Goal: Download file/media

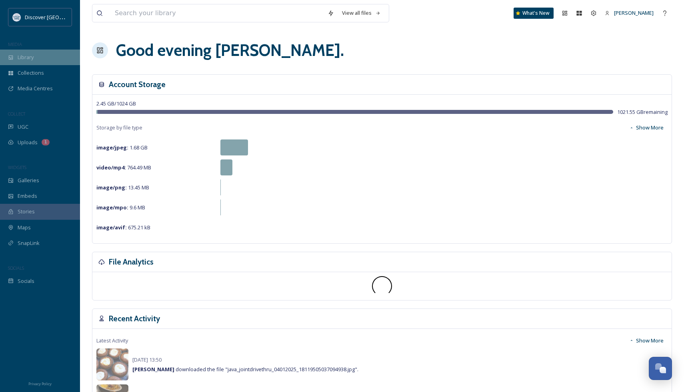
click at [44, 55] on div "Library" at bounding box center [40, 58] width 80 height 16
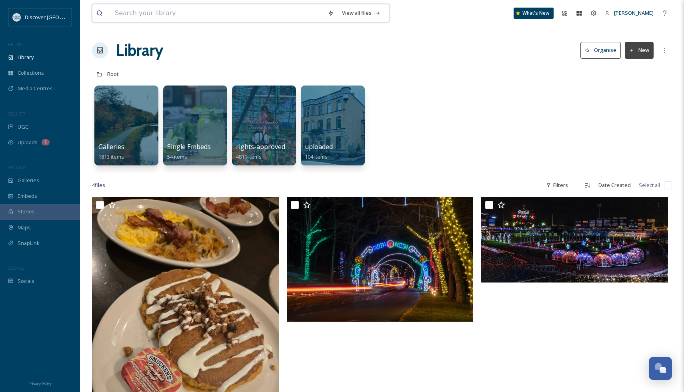
click at [145, 10] on input at bounding box center [217, 13] width 213 height 18
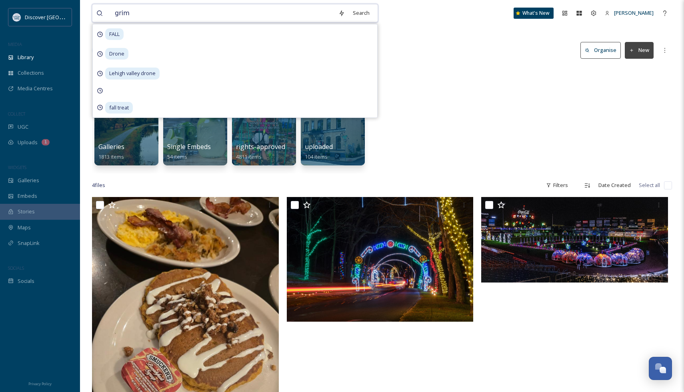
type input "grims"
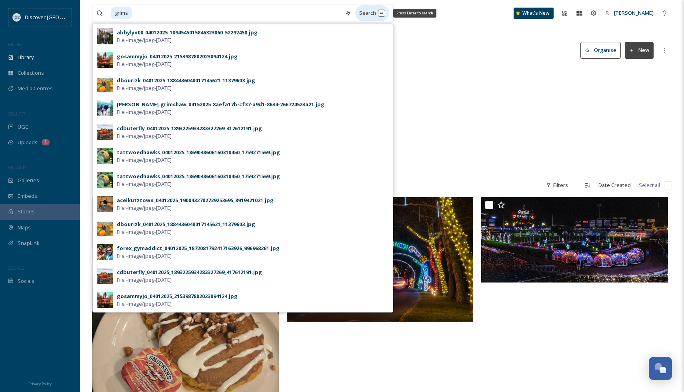
click at [368, 17] on div "Search Press Enter to search" at bounding box center [372, 13] width 34 height 16
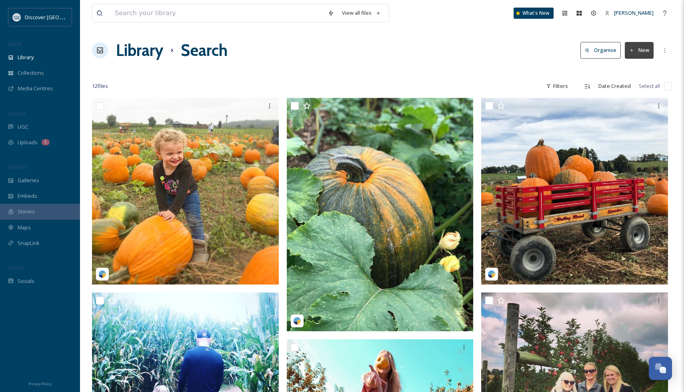
click at [613, 46] on button "Organise" at bounding box center [600, 50] width 40 height 16
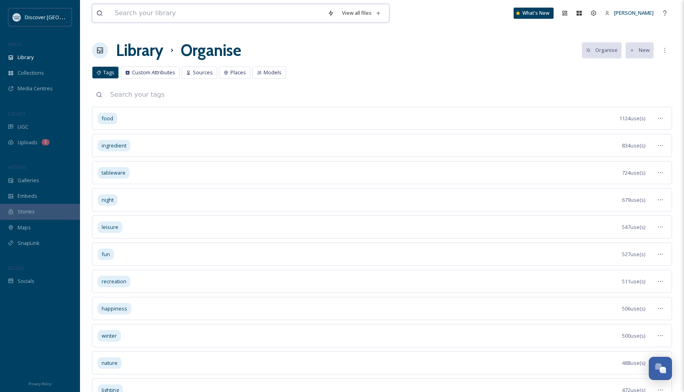
click at [240, 20] on input at bounding box center [217, 13] width 213 height 18
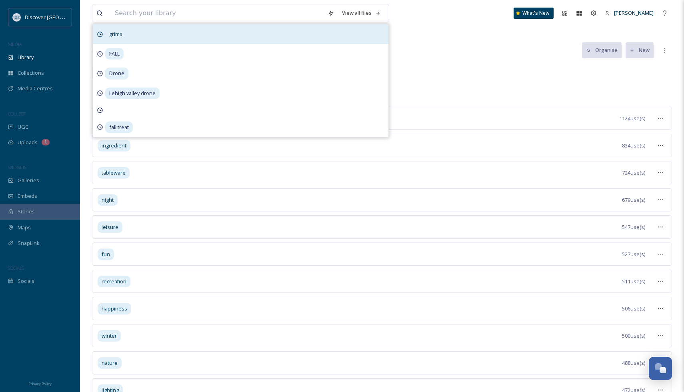
click at [227, 38] on div "grims" at bounding box center [241, 34] width 296 height 20
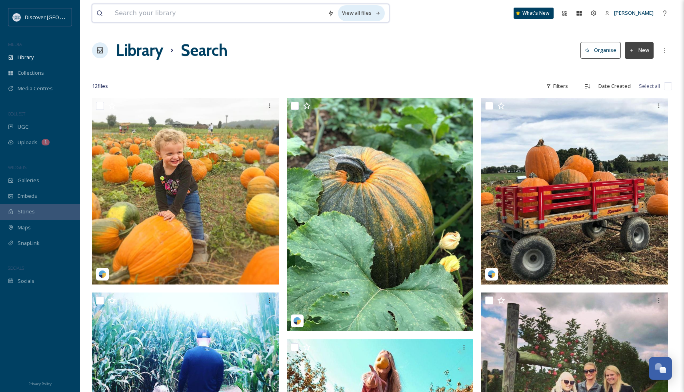
click at [346, 13] on div "View all files" at bounding box center [361, 13] width 47 height 16
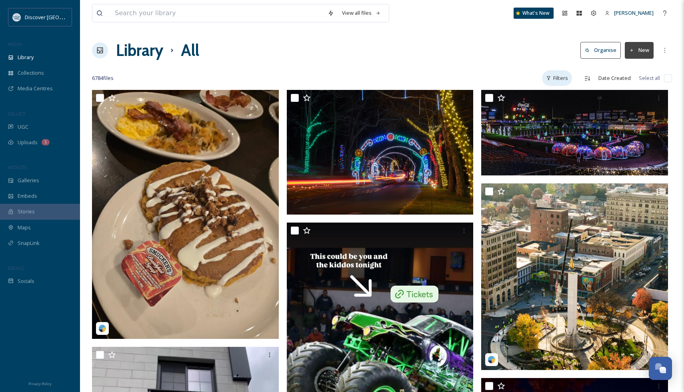
click at [566, 80] on div "Filters" at bounding box center [557, 78] width 30 height 16
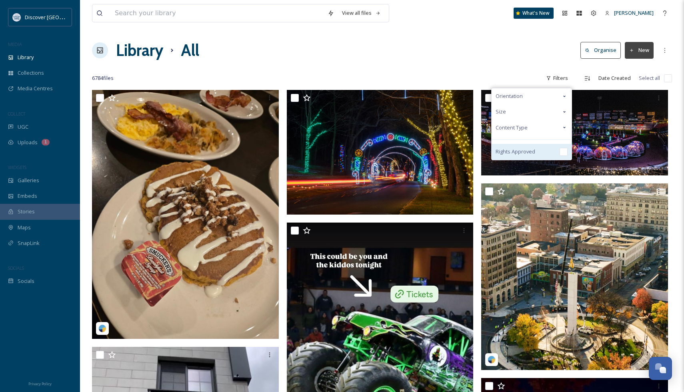
click at [564, 150] on input "checkbox" at bounding box center [563, 152] width 8 height 8
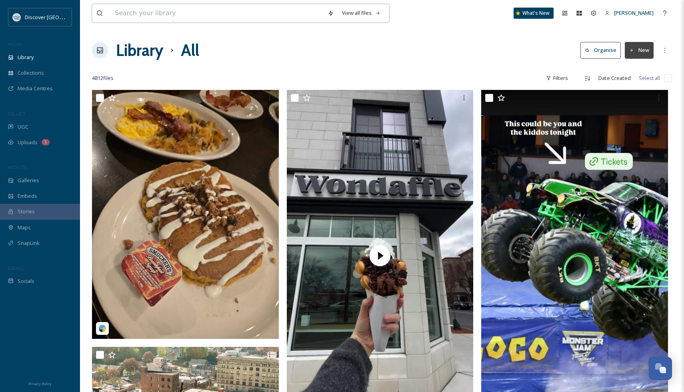
click at [232, 16] on input at bounding box center [217, 13] width 213 height 18
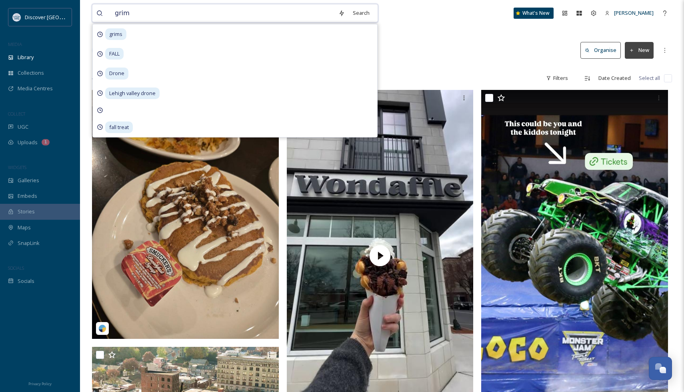
type input "grims"
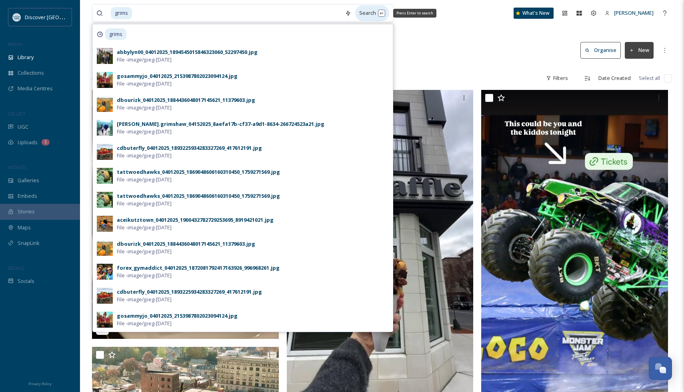
click at [374, 18] on div "Search Press Enter to search" at bounding box center [372, 13] width 34 height 16
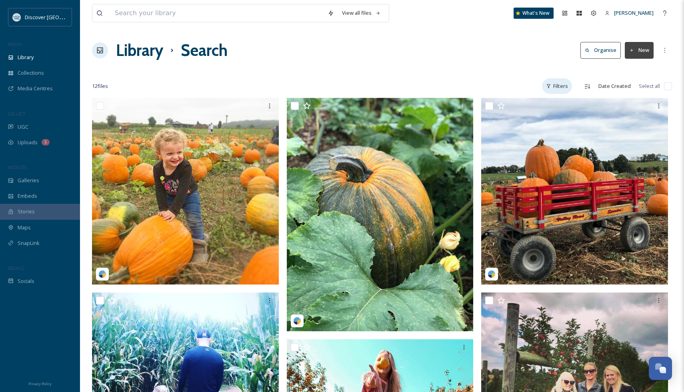
click at [559, 85] on div "Filters" at bounding box center [557, 86] width 30 height 16
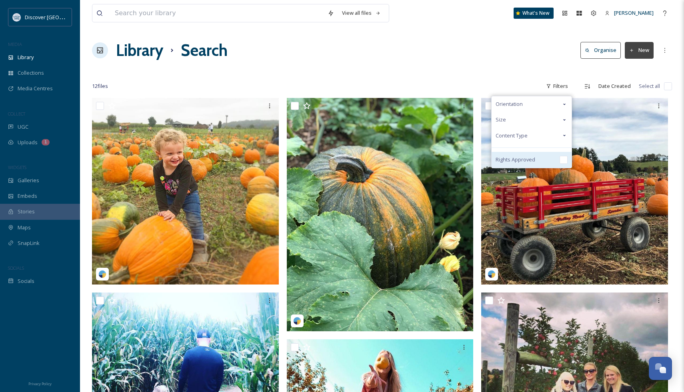
click at [561, 159] on input "checkbox" at bounding box center [563, 160] width 8 height 8
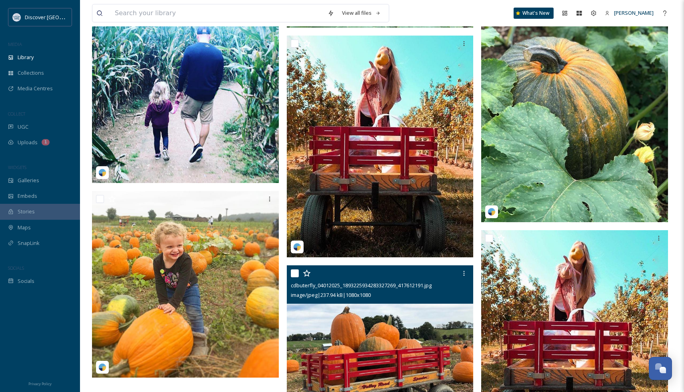
scroll to position [304, 0]
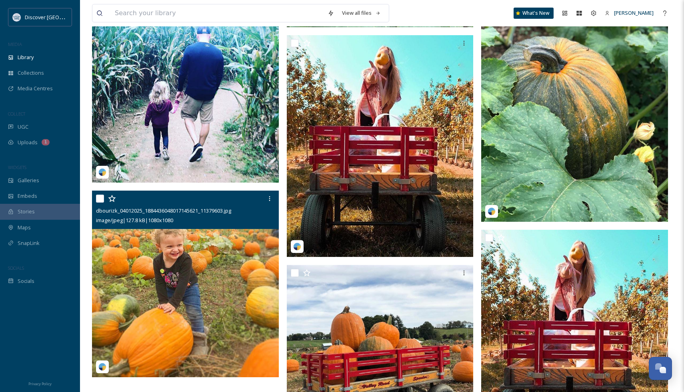
click at [206, 292] on img at bounding box center [185, 284] width 187 height 187
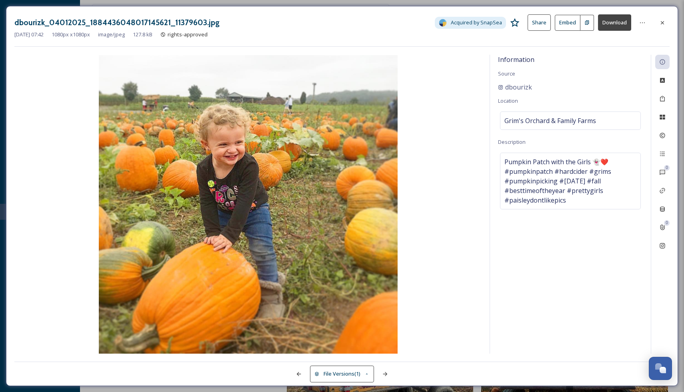
click at [672, 19] on div "dbourizk_04012025_1884436048017145621_11379603.jpg Acquired by SnapSea Share Em…" at bounding box center [342, 196] width 672 height 380
click at [669, 24] on div at bounding box center [662, 23] width 14 height 14
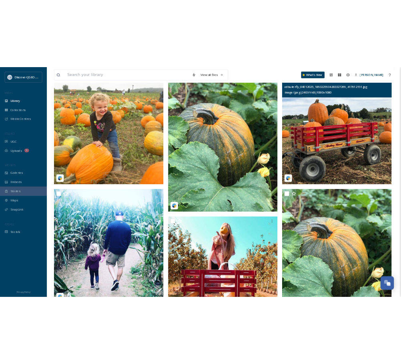
scroll to position [85, 0]
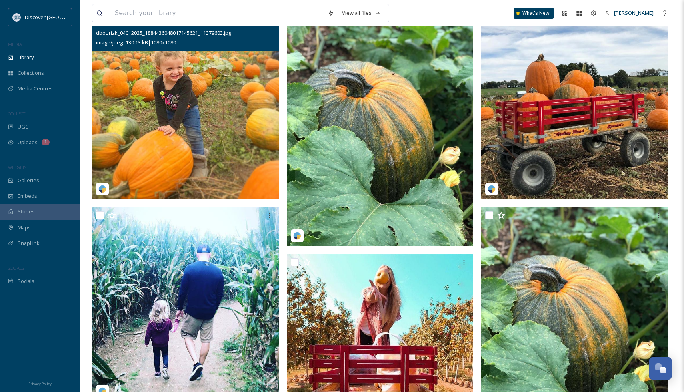
click at [230, 162] on img at bounding box center [185, 106] width 187 height 187
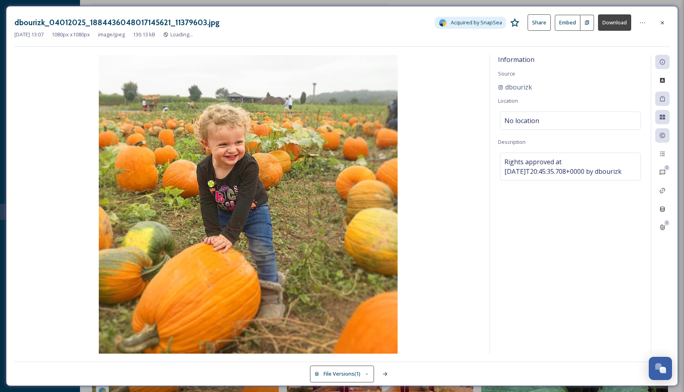
click at [611, 22] on button "Download" at bounding box center [614, 22] width 33 height 16
drag, startPoint x: 547, startPoint y: 89, endPoint x: 491, endPoint y: 89, distance: 56.4
click at [491, 89] on div "Information Source dbourizk Location No location Description Rights approved at…" at bounding box center [570, 204] width 161 height 299
copy span "dbourizk"
click at [665, 25] on icon at bounding box center [662, 23] width 6 height 6
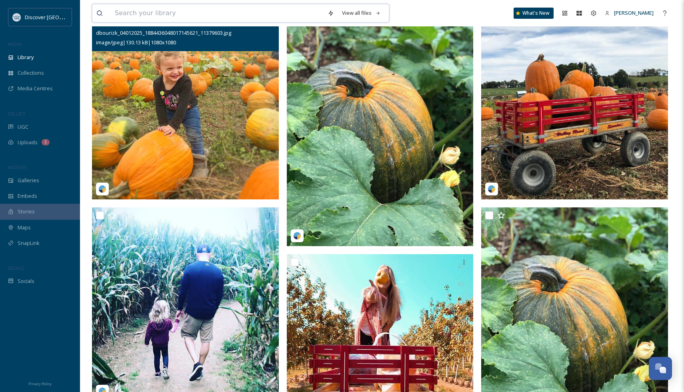
click at [135, 13] on input at bounding box center [217, 13] width 213 height 18
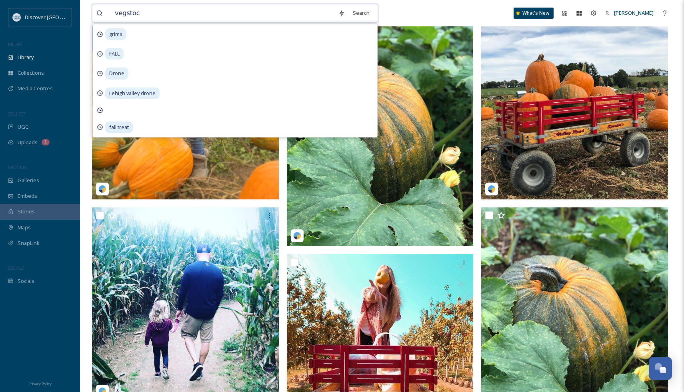
type input "vegstock"
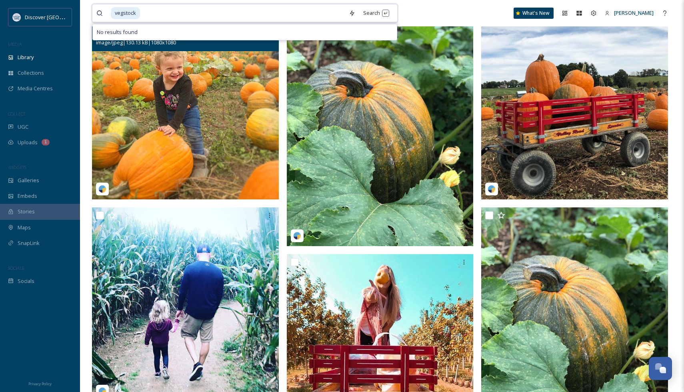
click at [188, 10] on input at bounding box center [243, 13] width 204 height 18
click at [152, 20] on input at bounding box center [243, 13] width 204 height 18
type input "v"
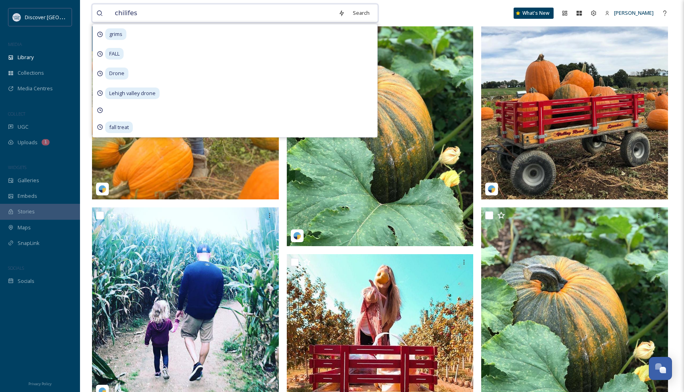
type input "chilifest"
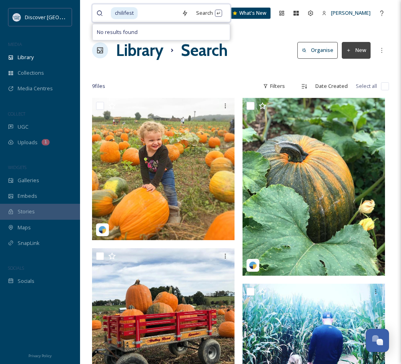
click at [155, 15] on input at bounding box center [157, 13] width 39 height 18
type input "c"
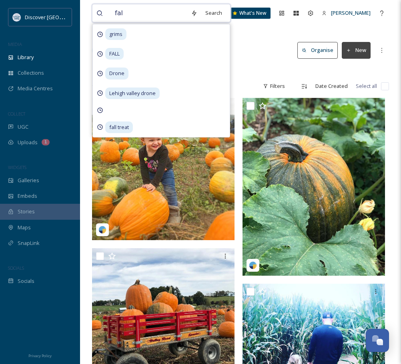
type input "fall"
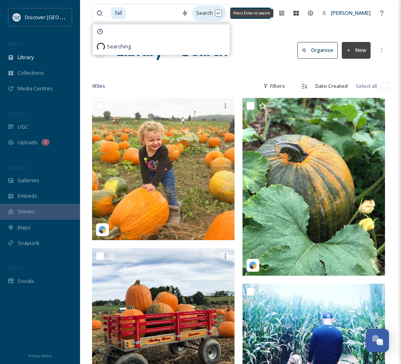
click at [214, 13] on div "Search Press Enter to search" at bounding box center [209, 13] width 34 height 16
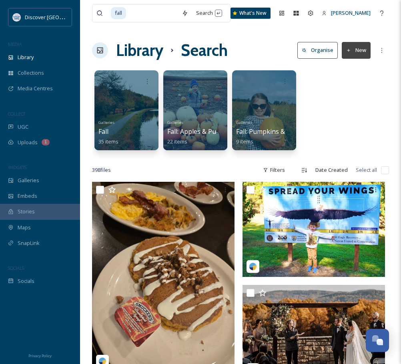
click at [278, 42] on div "Library Search Organise New" at bounding box center [240, 50] width 297 height 24
click at [213, 16] on div "Search Press Enter to search" at bounding box center [209, 13] width 34 height 16
click at [226, 15] on div "Search Press Enter to search" at bounding box center [209, 13] width 34 height 16
click at [223, 14] on div "Search Press Enter to search" at bounding box center [209, 13] width 34 height 16
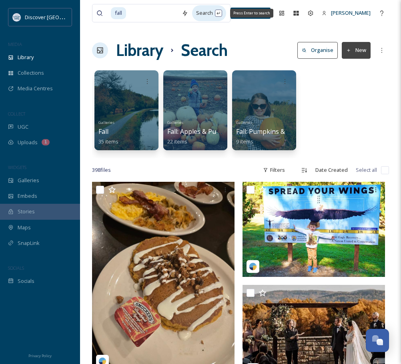
click at [216, 12] on div "Search Press Enter to search" at bounding box center [209, 13] width 34 height 16
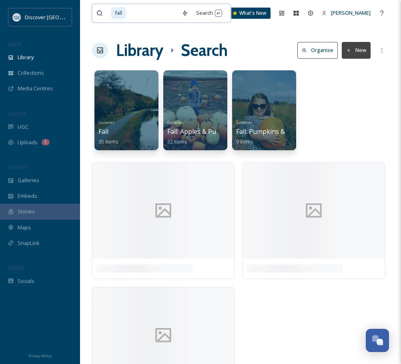
click at [151, 12] on input at bounding box center [152, 13] width 51 height 18
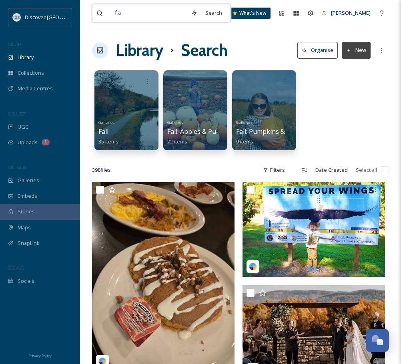
type input "f"
click at [208, 9] on div "Search" at bounding box center [213, 13] width 25 height 16
click at [223, 14] on div "Search" at bounding box center [213, 13] width 25 height 16
click at [130, 14] on input "fall" at bounding box center [149, 13] width 76 height 18
type input "f"
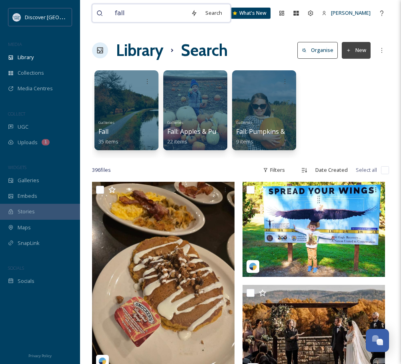
type input "fall"
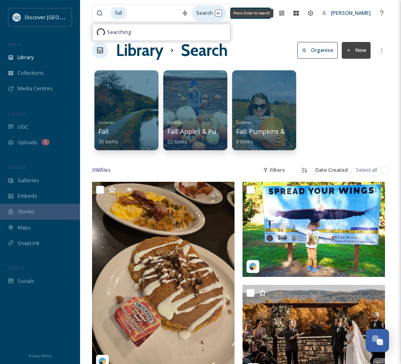
click at [225, 14] on div "Search Press Enter to search" at bounding box center [209, 13] width 34 height 16
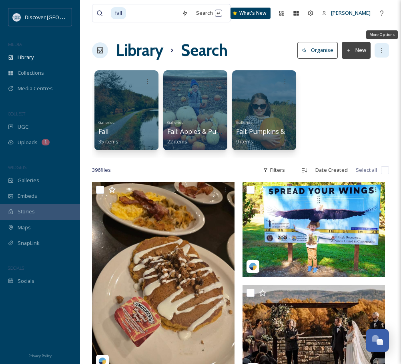
click at [378, 53] on icon at bounding box center [381, 50] width 6 height 6
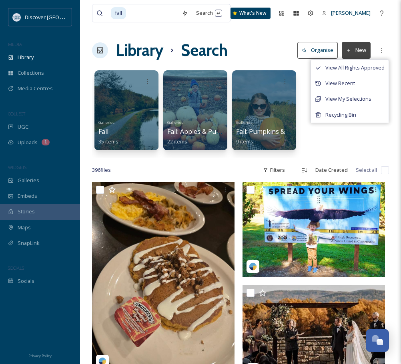
click at [336, 137] on div "Galleries Fall 35 items Galleries Fall: Apples & Pumpkins 22 items Galleries Fa…" at bounding box center [240, 112] width 297 height 92
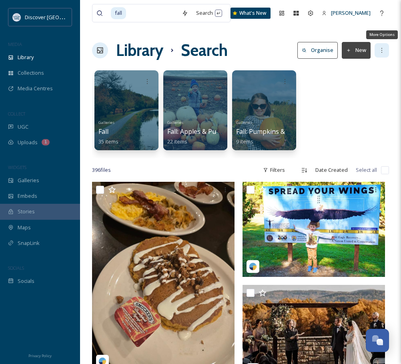
click at [383, 47] on div "More Options" at bounding box center [381, 50] width 14 height 14
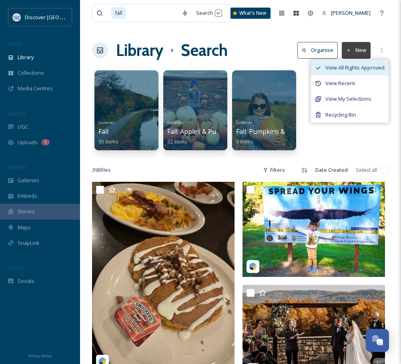
click at [361, 66] on span "View All Rights Approved" at bounding box center [354, 68] width 59 height 8
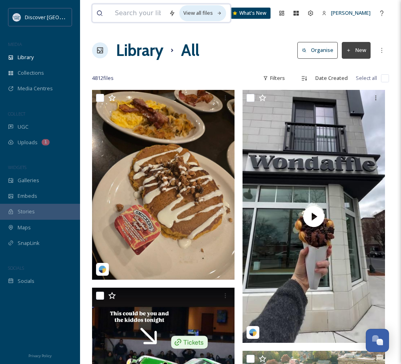
click at [214, 10] on div "View all files" at bounding box center [202, 13] width 47 height 16
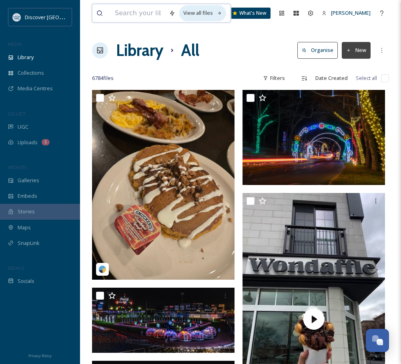
click at [192, 15] on div "View all files" at bounding box center [202, 13] width 47 height 16
click at [99, 51] on icon at bounding box center [100, 50] width 8 height 8
click at [282, 76] on div "Filters" at bounding box center [274, 78] width 30 height 16
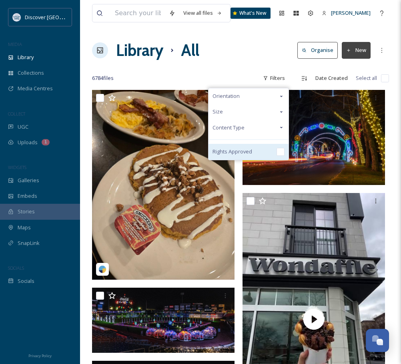
click at [282, 154] on input "checkbox" at bounding box center [280, 152] width 8 height 8
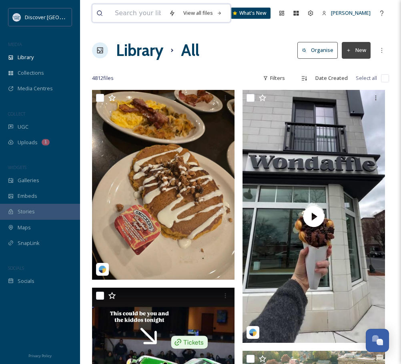
click at [134, 11] on input at bounding box center [138, 13] width 54 height 18
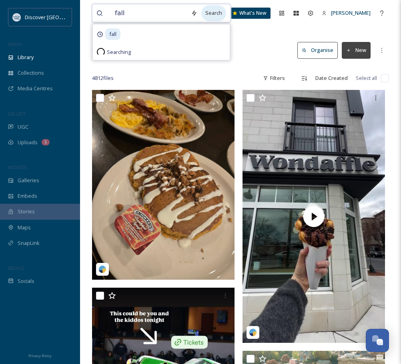
type input "fall"
click at [218, 15] on div "Search" at bounding box center [213, 13] width 25 height 16
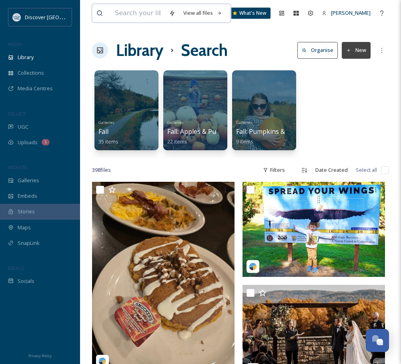
click at [164, 14] on input at bounding box center [138, 13] width 54 height 18
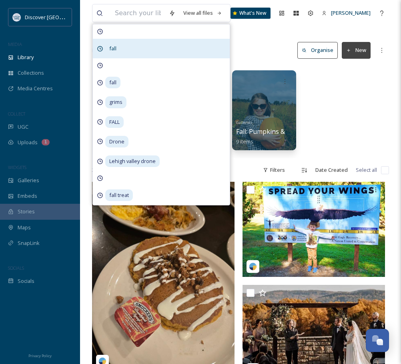
click at [159, 42] on div "fall" at bounding box center [161, 49] width 137 height 20
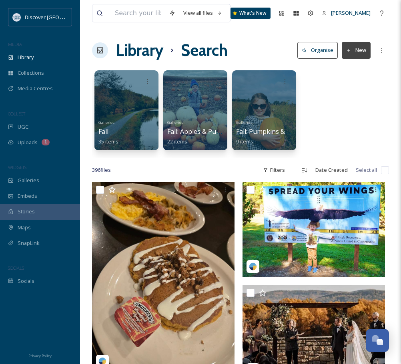
click at [285, 50] on div "Library Search Organise New" at bounding box center [240, 50] width 297 height 24
click at [279, 167] on div "Filters" at bounding box center [274, 170] width 30 height 16
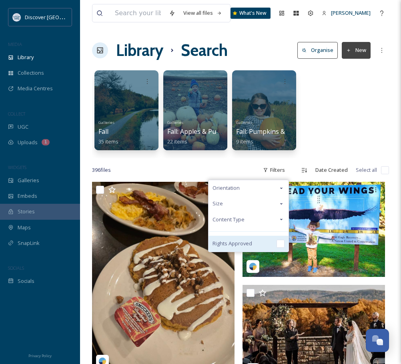
click at [282, 244] on input "checkbox" at bounding box center [280, 244] width 8 height 8
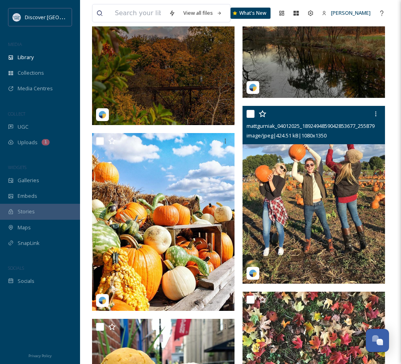
scroll to position [431, 0]
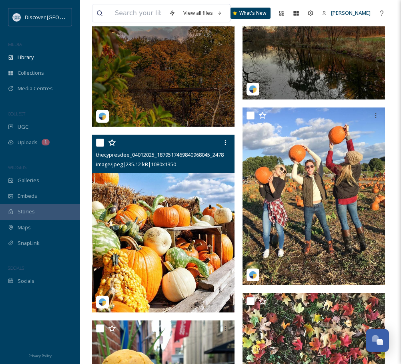
click at [172, 193] on img at bounding box center [163, 224] width 142 height 178
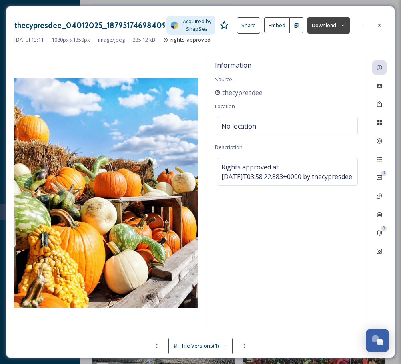
click at [330, 29] on button "Download" at bounding box center [328, 25] width 42 height 16
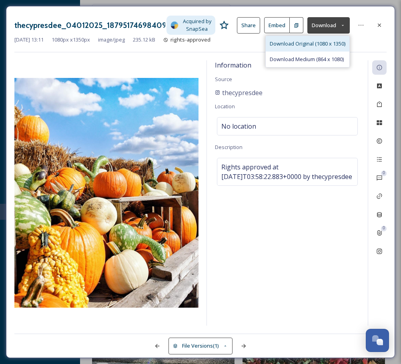
click at [324, 43] on span "Download Original (1080 x 1350)" at bounding box center [308, 44] width 76 height 8
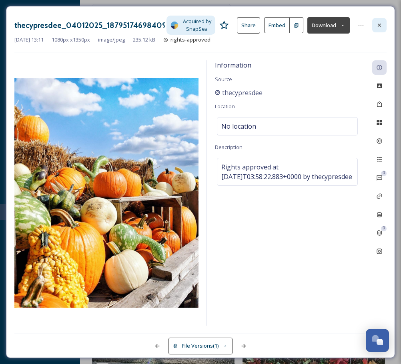
click at [380, 24] on icon at bounding box center [379, 25] width 6 height 6
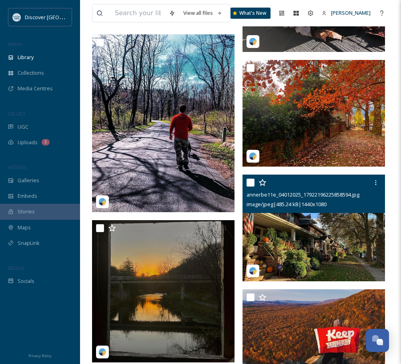
scroll to position [2539, 0]
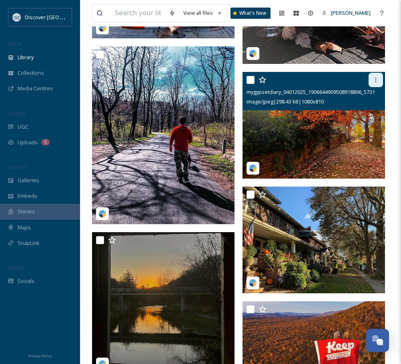
click at [375, 82] on icon at bounding box center [375, 80] width 1 height 5
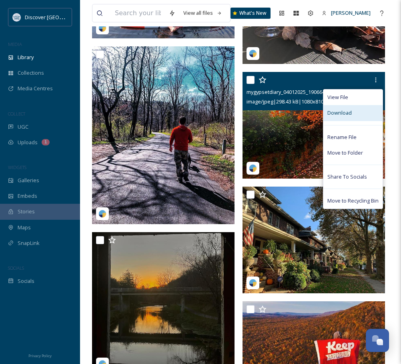
click at [351, 118] on div "Download" at bounding box center [352, 113] width 59 height 16
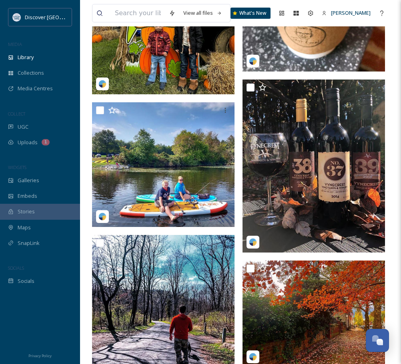
scroll to position [2357, 0]
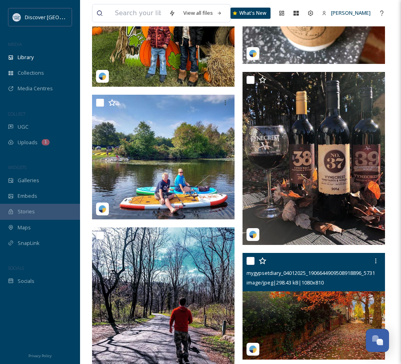
click at [322, 327] on img at bounding box center [313, 306] width 142 height 107
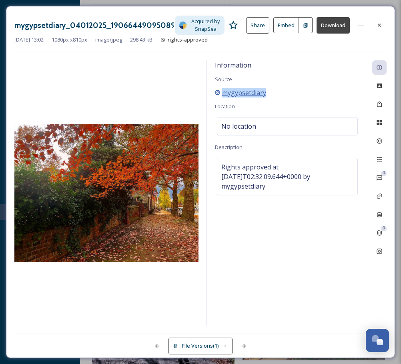
drag, startPoint x: 281, startPoint y: 92, endPoint x: 220, endPoint y: 92, distance: 60.4
click at [220, 92] on div "mygypsetdiary" at bounding box center [287, 93] width 145 height 10
copy span "mygypsetdiary"
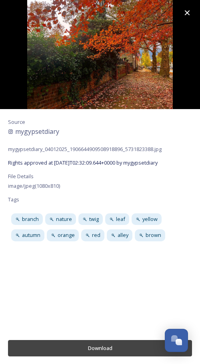
scroll to position [1315, 0]
click at [190, 8] on icon at bounding box center [187, 13] width 10 height 10
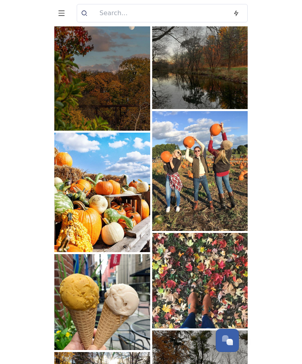
scroll to position [251, 0]
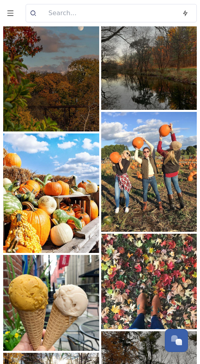
click at [36, 182] on img at bounding box center [51, 194] width 96 height 120
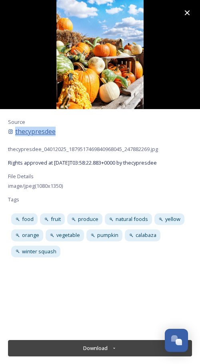
drag, startPoint x: 96, startPoint y: 140, endPoint x: 9, endPoint y: 133, distance: 86.6
click at [9, 133] on div "Source thecypresdee thecypresdee_04012025_1879517469840968045_247882269.jpg Rig…" at bounding box center [100, 221] width 200 height 225
copy span "thecypresdee"
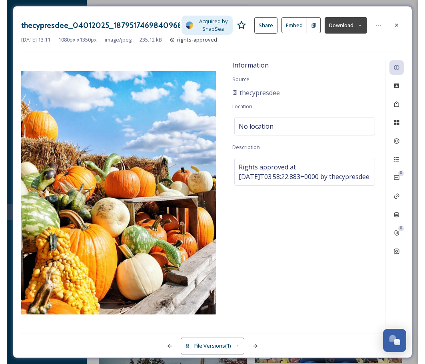
scroll to position [570, 0]
